Goal: Task Accomplishment & Management: Manage account settings

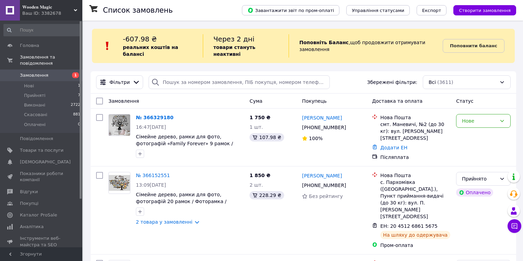
click at [192, 101] on div "Замовлення Cума Покупець Доставка та оплата Статус" at bounding box center [303, 101] width 425 height 15
click at [213, 114] on div "№ 366329180" at bounding box center [189, 118] width 109 height 8
click at [158, 115] on link "№ 366329180" at bounding box center [154, 117] width 37 height 5
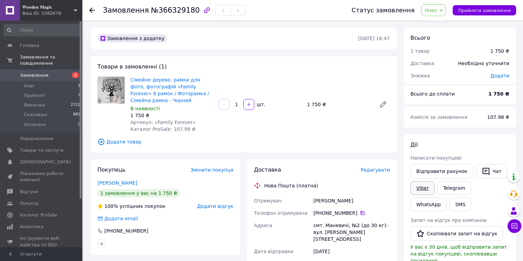
click at [425, 191] on link "Viber" at bounding box center [422, 189] width 24 height 14
click at [174, 67] on div "Товари в замовленні (1) Сімейне дерево, рамки для фото, фотографій «Family Fore…" at bounding box center [244, 104] width 306 height 96
click at [171, 78] on link "Сімейне дерево, рамки для фото, фотографій «Family Forever» 9 рамок / Фоторамка…" at bounding box center [169, 90] width 79 height 26
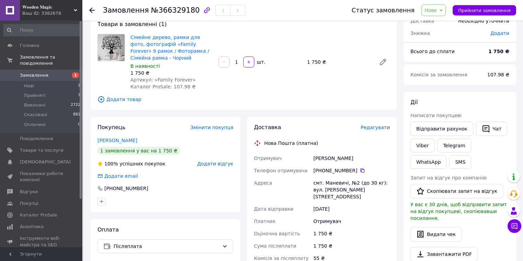
scroll to position [82, 0]
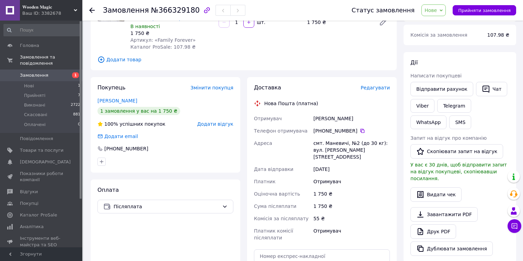
click at [342, 120] on div "Абрамчук Тетяна" at bounding box center [351, 119] width 79 height 12
copy div "Абрамчук Тетяна"
click at [342, 120] on div "Абрамчук Тетяна" at bounding box center [351, 119] width 79 height 12
click at [331, 152] on div "смт. Маневичі, №2 (до 30 кг): вул. [PERSON_NAME][STREET_ADDRESS]" at bounding box center [351, 150] width 79 height 26
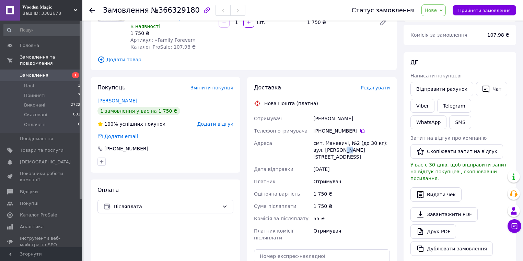
click at [331, 152] on div "смт. Маневичі, №2 (до 30 кг): вул. [PERSON_NAME][STREET_ADDRESS]" at bounding box center [351, 150] width 79 height 26
copy div "смт. Маневичі, №2 (до 30 кг): вул. [PERSON_NAME][STREET_ADDRESS]"
drag, startPoint x: 364, startPoint y: 130, endPoint x: 358, endPoint y: 130, distance: 6.5
click at [364, 130] on div "[PHONE_NUMBER]" at bounding box center [351, 131] width 77 height 7
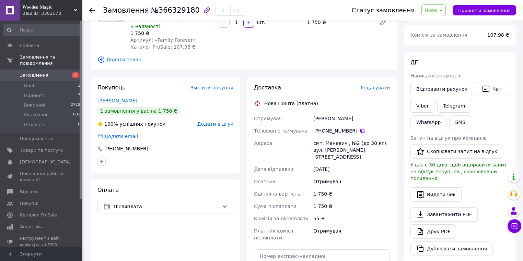
click at [360, 130] on icon at bounding box center [362, 131] width 4 height 4
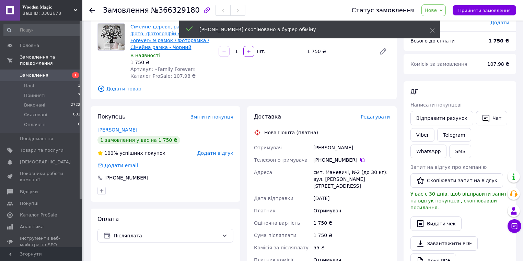
scroll to position [0, 0]
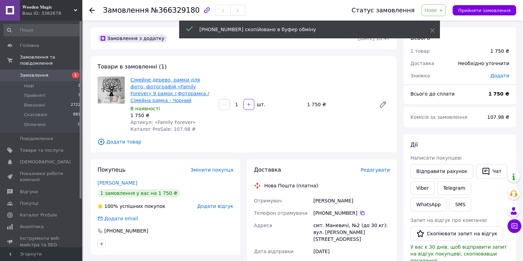
click at [170, 79] on link "Сімейне дерево, рамки для фото, фотографій «Family Forever» 9 рамок / Фоторамка…" at bounding box center [169, 90] width 79 height 26
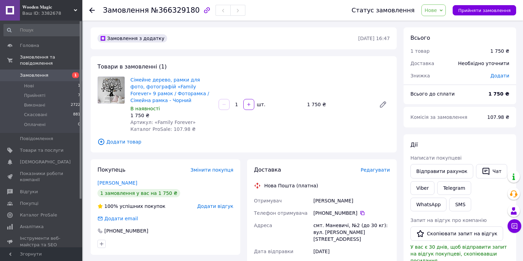
click at [92, 10] on use at bounding box center [91, 10] width 5 height 5
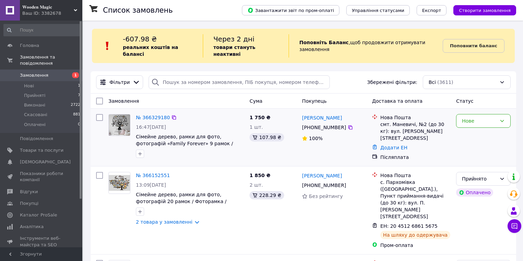
click at [225, 114] on div "№ 366329180" at bounding box center [189, 118] width 109 height 8
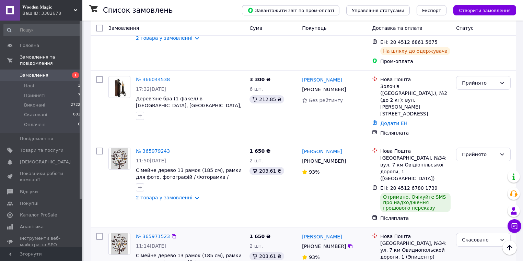
scroll to position [220, 0]
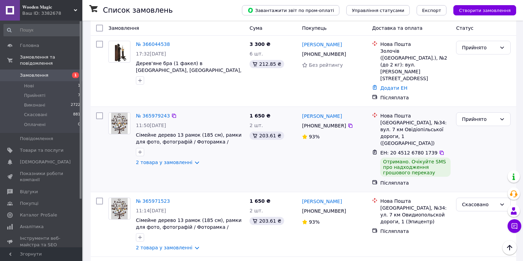
click at [299, 129] on div "Руслан тройнюк +380 66 526 89 20 93%" at bounding box center [334, 150] width 70 height 80
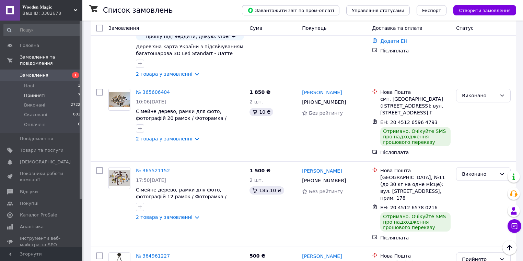
click at [59, 91] on li "Прийняті 7" at bounding box center [42, 96] width 84 height 10
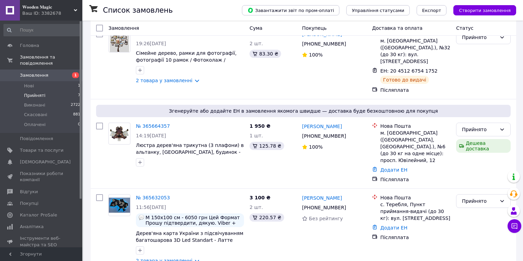
scroll to position [369, 0]
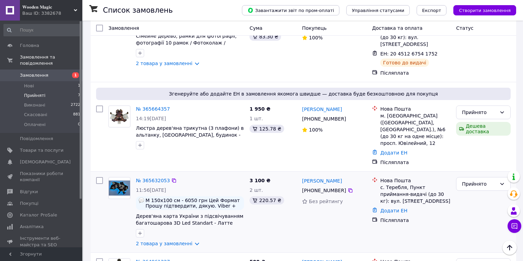
click at [280, 175] on div "3 100 ₴ 2 шт. 220.57 ₴" at bounding box center [273, 212] width 52 height 75
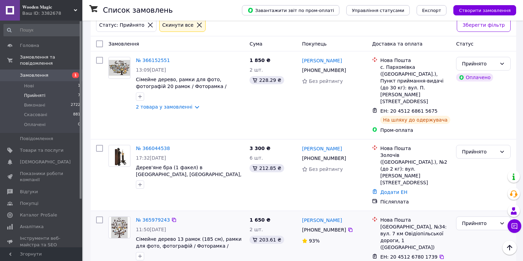
scroll to position [0, 0]
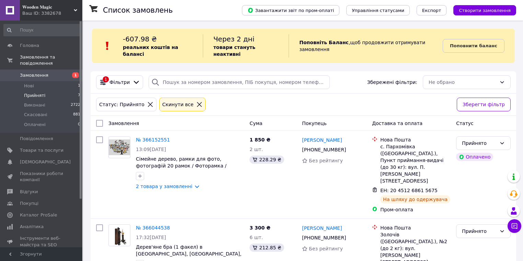
click at [179, 101] on div "Cкинути все" at bounding box center [178, 105] width 34 height 8
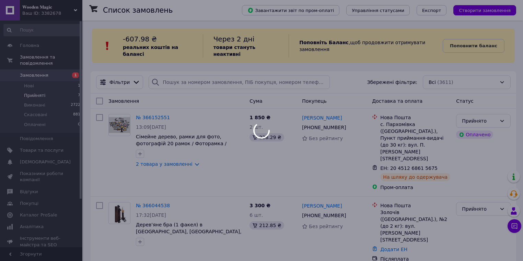
click at [185, 97] on div "Замовлення" at bounding box center [176, 101] width 141 height 12
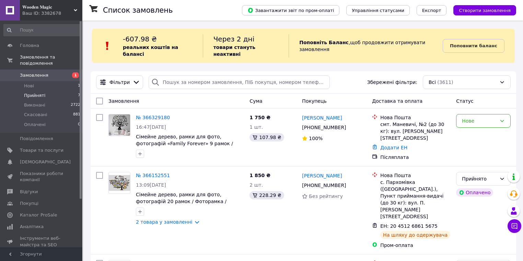
click at [214, 102] on div "Замовлення Cума Покупець Доставка та оплата Статус" at bounding box center [303, 101] width 425 height 15
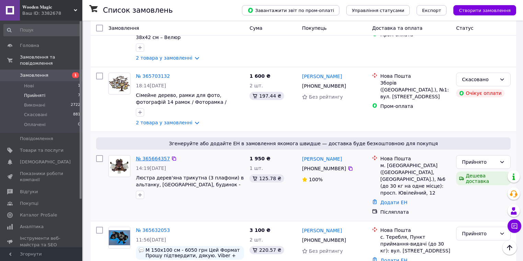
click at [155, 156] on link "№ 365664357" at bounding box center [153, 158] width 34 height 5
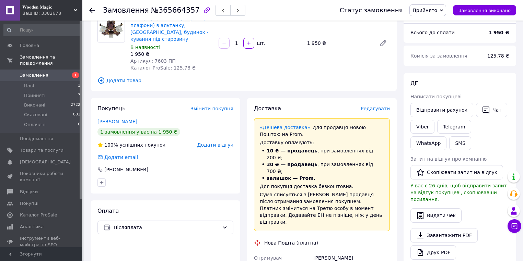
scroll to position [300, 0]
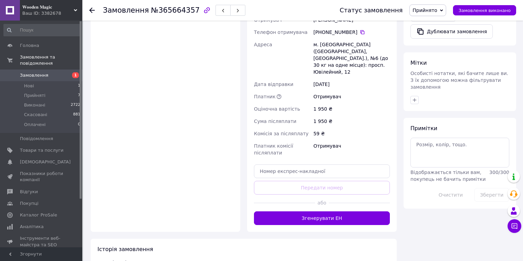
click at [306, 137] on div "Доставка Редагувати «Дешева доставка»   для продавця Новою Поштою на Prom. Дост…" at bounding box center [322, 46] width 136 height 359
click at [305, 165] on input "text" at bounding box center [322, 172] width 136 height 14
paste input "59001474823246"
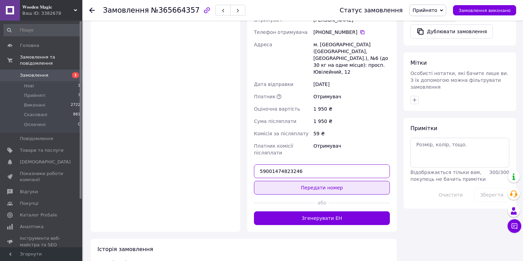
type input "59001474823246"
click at [305, 181] on button "Передати номер" at bounding box center [322, 188] width 136 height 14
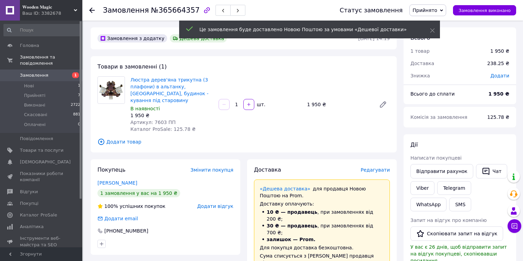
scroll to position [0, 0]
click at [92, 10] on icon at bounding box center [91, 10] width 5 height 5
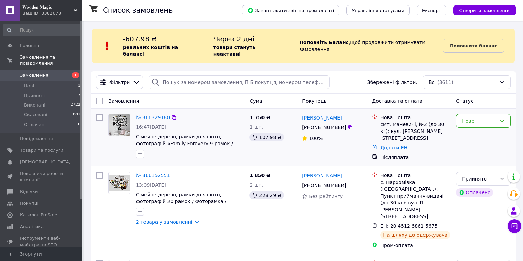
click at [202, 114] on div "№ 366329180" at bounding box center [189, 118] width 109 height 8
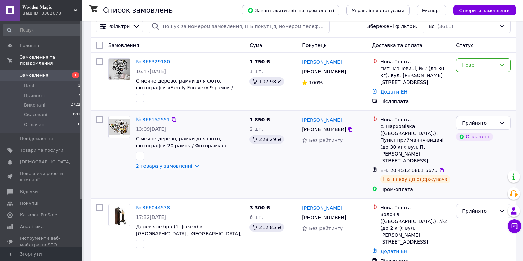
scroll to position [110, 0]
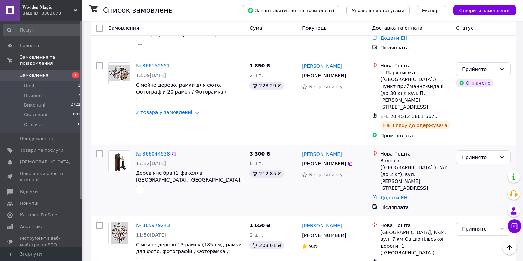
click at [155, 151] on link "№ 366044538" at bounding box center [153, 153] width 34 height 5
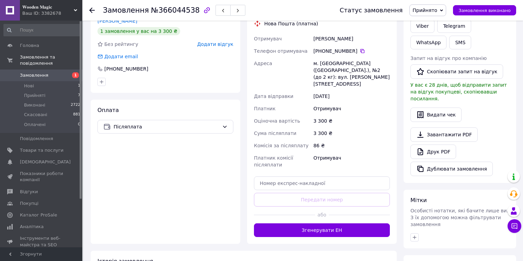
scroll to position [165, 0]
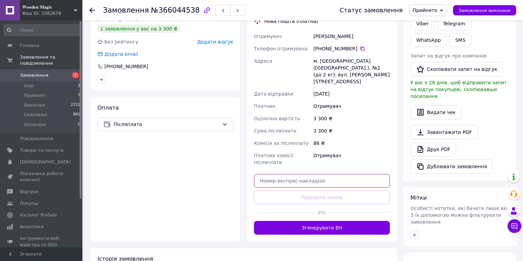
click at [297, 174] on input "text" at bounding box center [322, 181] width 136 height 14
paste input "59001474823765"
type input "59001474823765"
click at [302, 191] on button "Передати номер" at bounding box center [322, 198] width 136 height 14
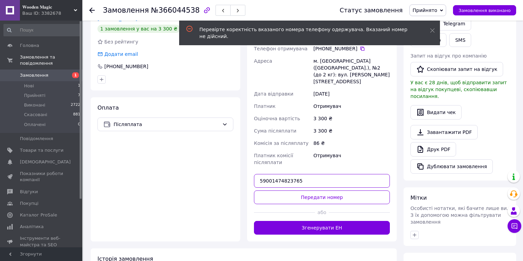
click at [299, 174] on input "59001474823765" at bounding box center [322, 181] width 136 height 14
click at [324, 174] on input "text" at bounding box center [322, 181] width 136 height 14
paste input "59001474823765"
type input "59001474823765"
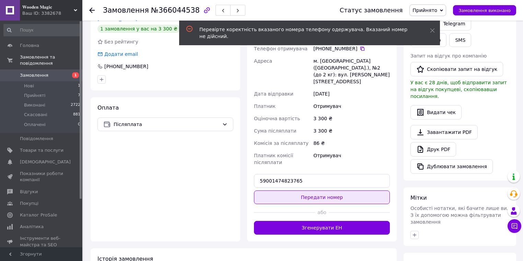
click at [318, 191] on button "Передати номер" at bounding box center [322, 198] width 136 height 14
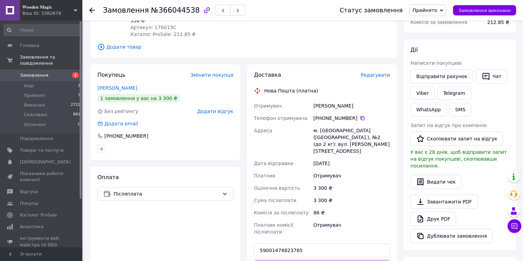
scroll to position [137, 0]
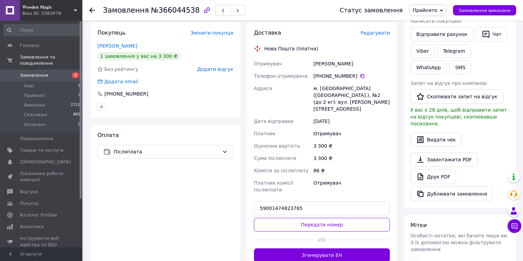
drag, startPoint x: 327, startPoint y: 200, endPoint x: 326, endPoint y: 192, distance: 8.0
click at [326, 218] on button "Передати номер" at bounding box center [322, 225] width 136 height 14
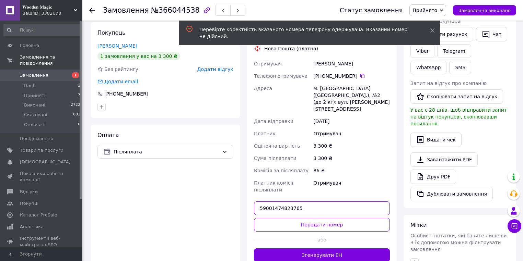
click at [321, 202] on input "59001474823765" at bounding box center [322, 209] width 136 height 14
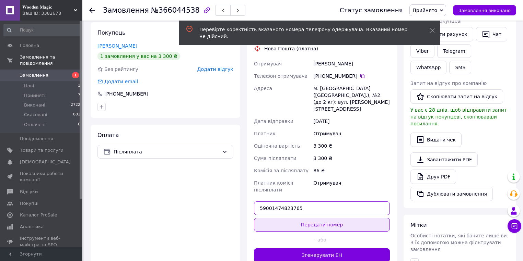
paste input "4368"
type input "59001474824368"
click at [318, 218] on button "Передати номер" at bounding box center [322, 225] width 136 height 14
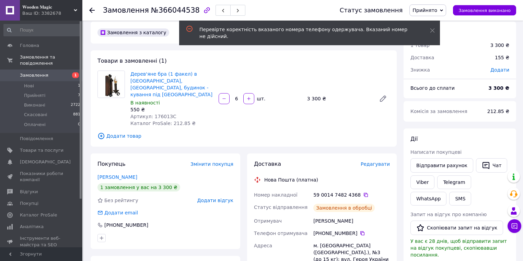
scroll to position [0, 0]
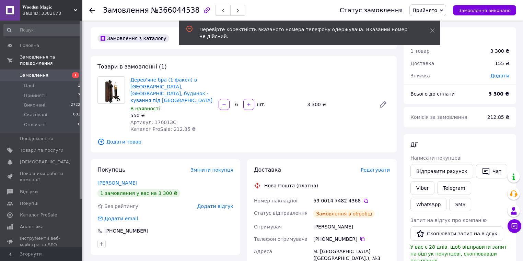
click at [90, 12] on icon at bounding box center [91, 10] width 5 height 5
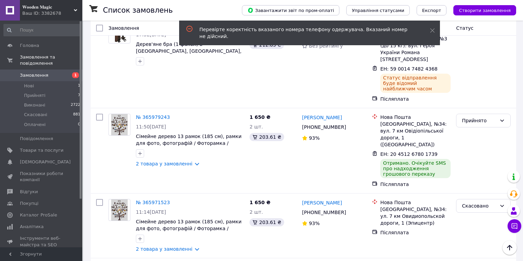
scroll to position [302, 0]
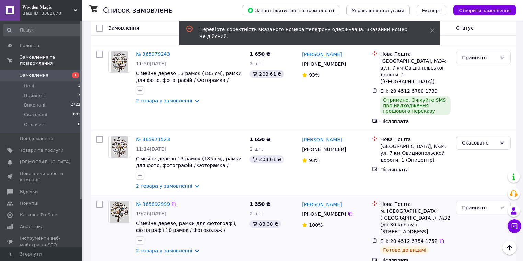
click at [254, 196] on div "№ 365892999 19:26, 09.10.2025 Сімейне дерево, рамки для фотографії, фотографії …" at bounding box center [303, 233] width 425 height 74
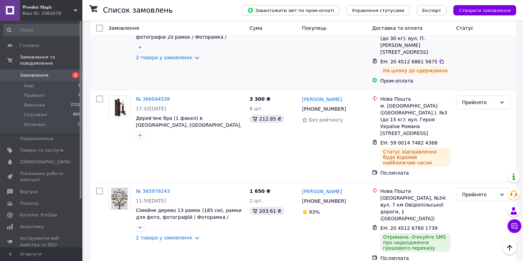
scroll to position [55, 0]
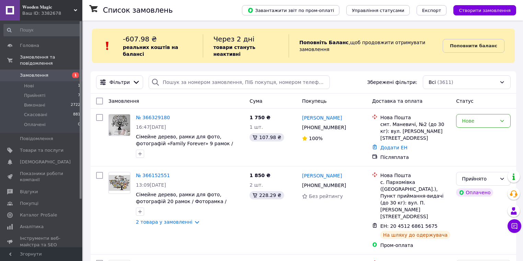
click at [218, 97] on div "Замовлення" at bounding box center [176, 101] width 141 height 12
click at [479, 117] on div "Нове" at bounding box center [479, 121] width 35 height 8
click at [473, 128] on li "Прийнято" at bounding box center [483, 129] width 54 height 12
